Goal: Obtain resource: Obtain resource

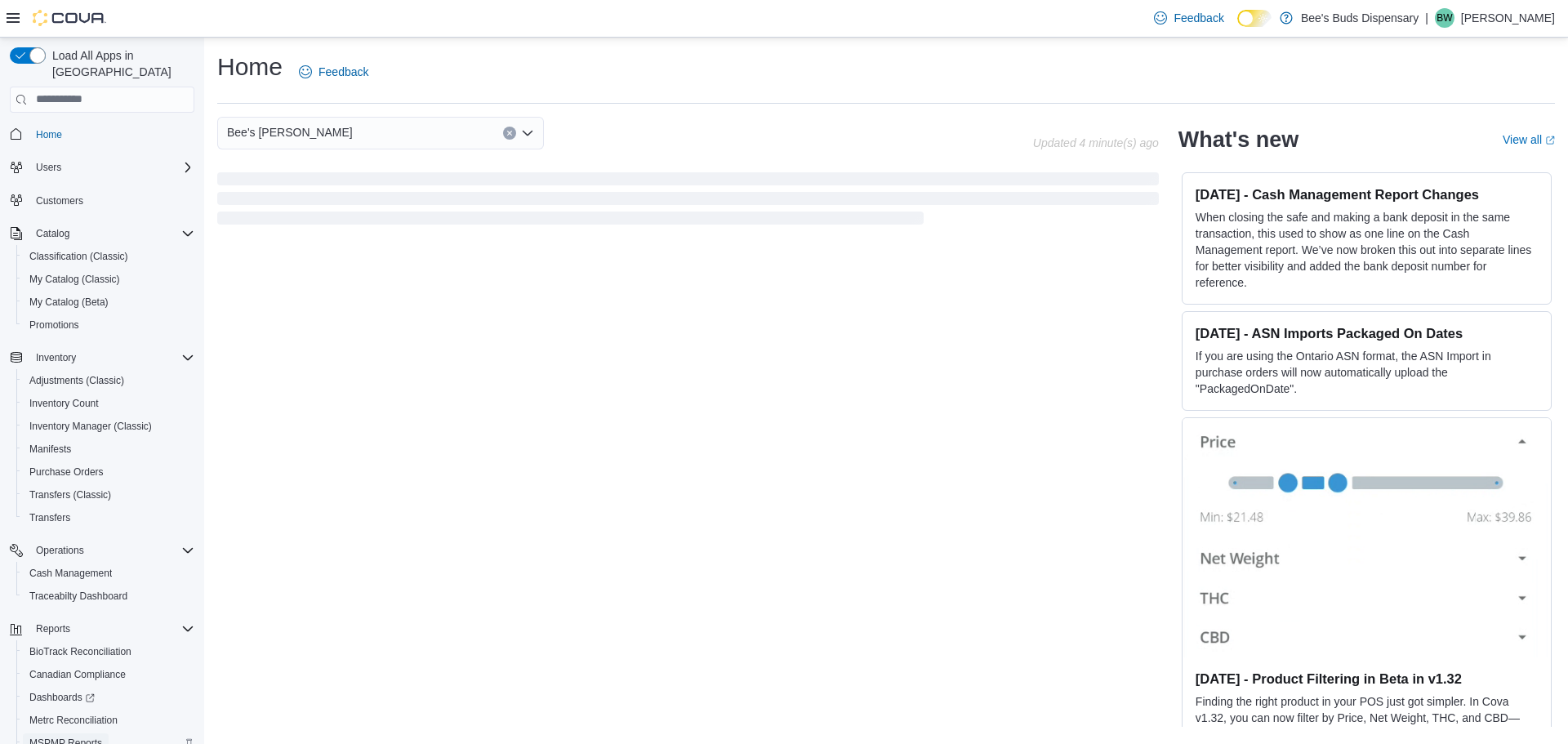
click at [80, 737] on span "MSPMP Reports" at bounding box center [66, 744] width 73 height 13
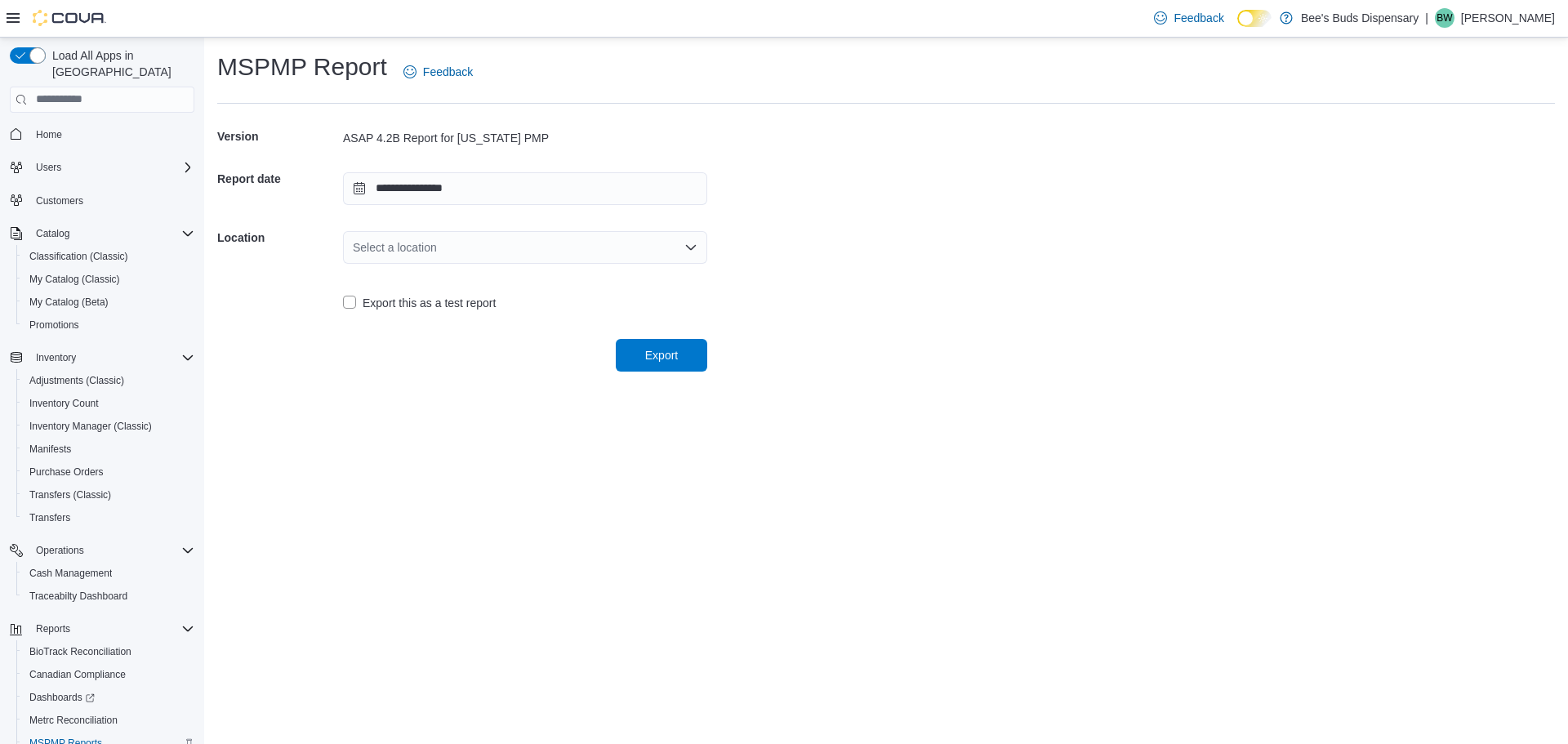
click at [693, 245] on icon "Open list of options" at bounding box center [691, 248] width 13 height 13
click at [452, 326] on span "Bee's [PERSON_NAME]" at bounding box center [535, 323] width 325 height 16
click at [666, 351] on span "Export" at bounding box center [661, 354] width 33 height 16
